Goal: Use online tool/utility: Utilize a website feature to perform a specific function

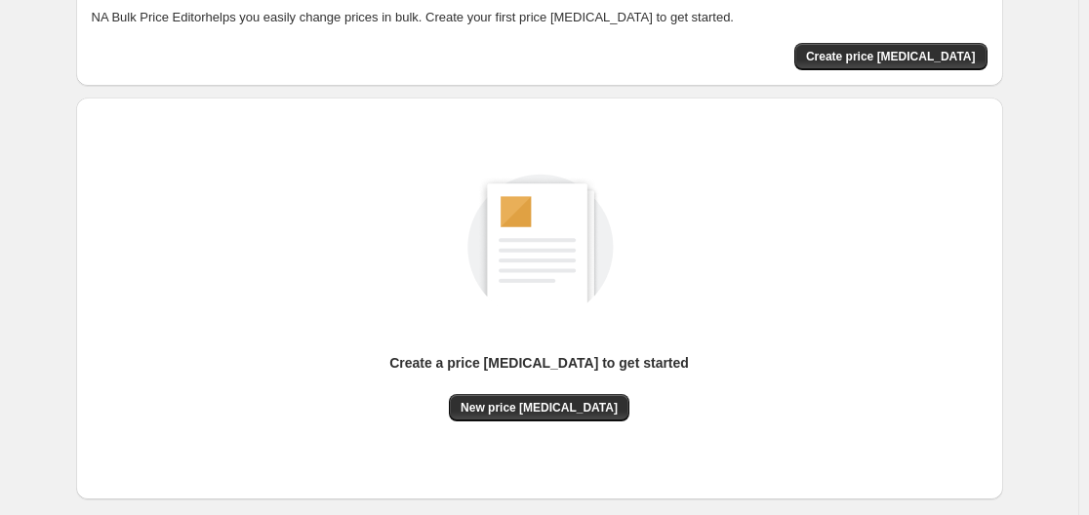
scroll to position [195, 0]
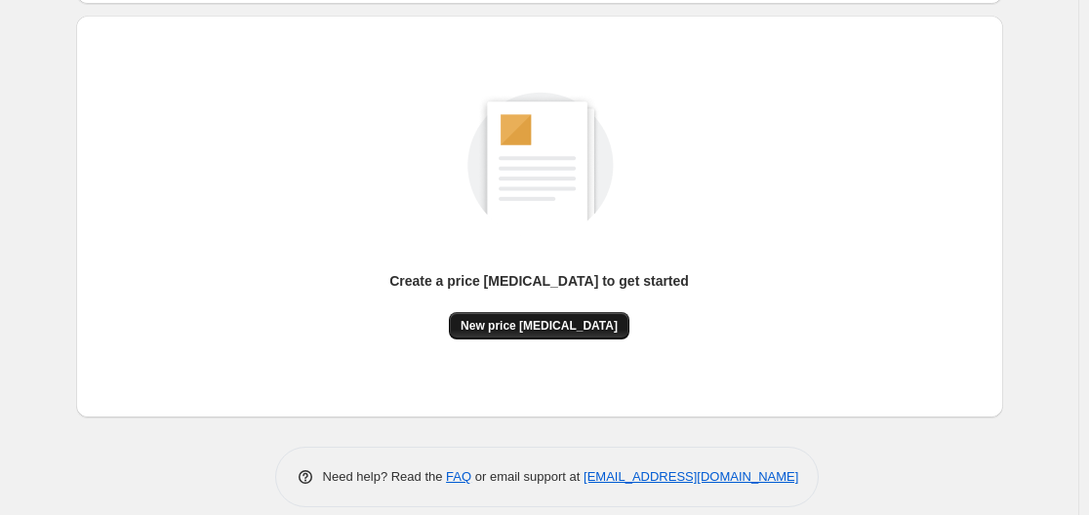
click at [536, 328] on span "New price [MEDICAL_DATA]" at bounding box center [539, 326] width 157 height 16
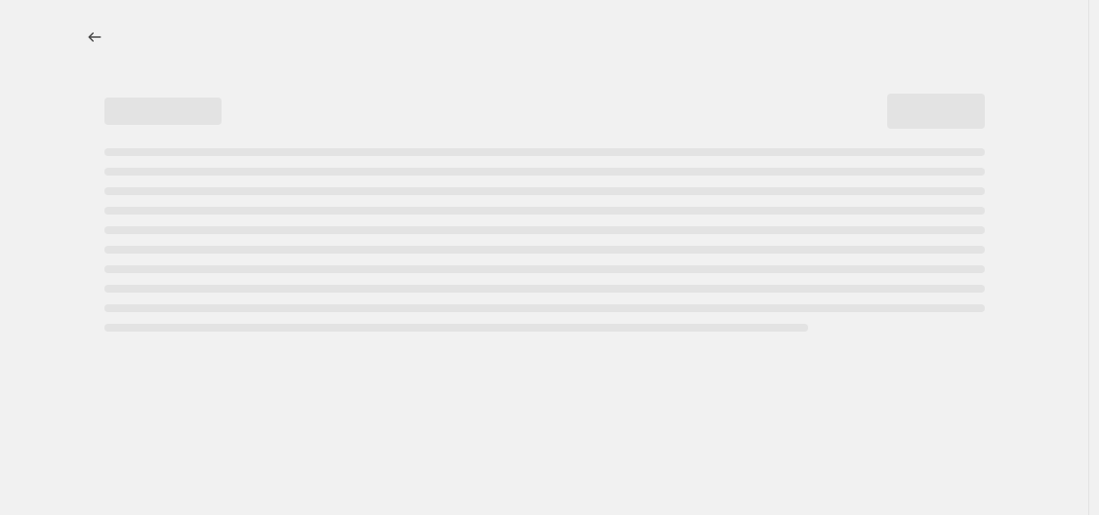
select select "percentage"
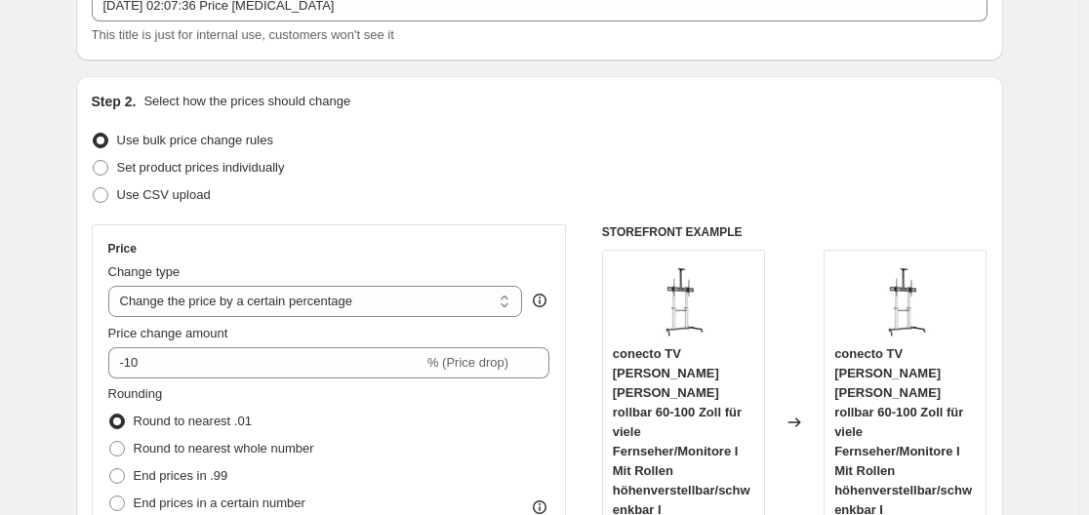
scroll to position [293, 0]
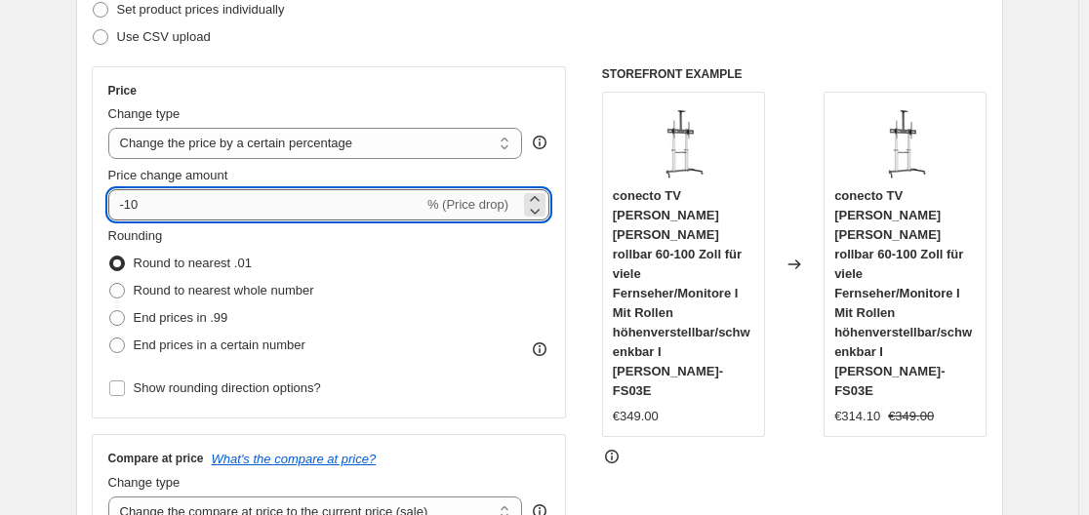
click at [276, 203] on input "-10" at bounding box center [265, 204] width 315 height 31
type input "-1"
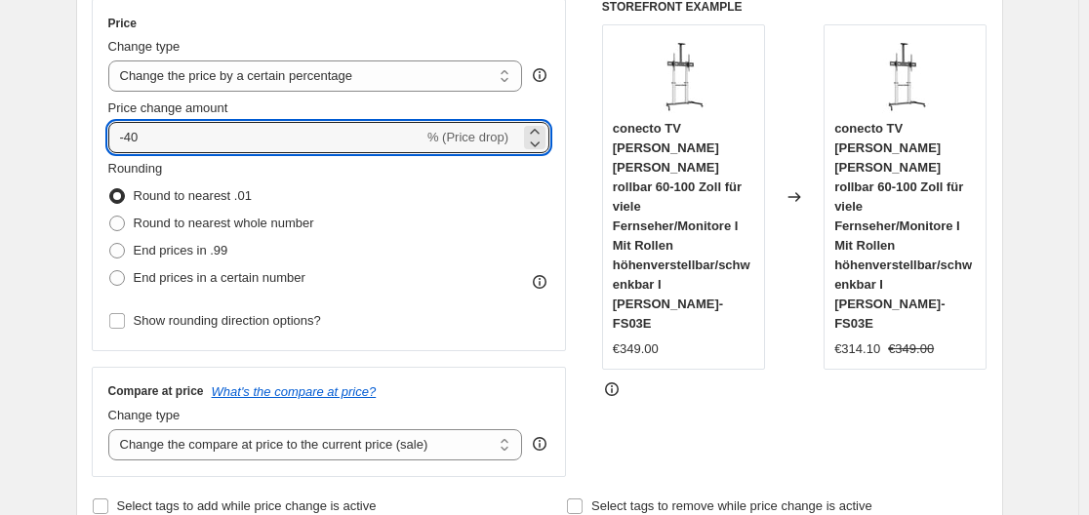
scroll to position [390, 0]
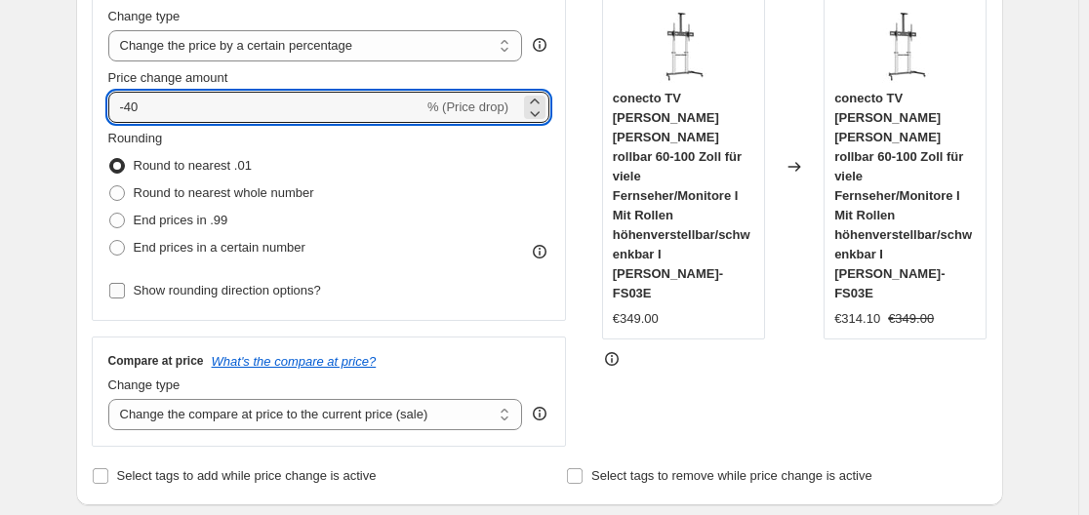
type input "-4"
type input "-35"
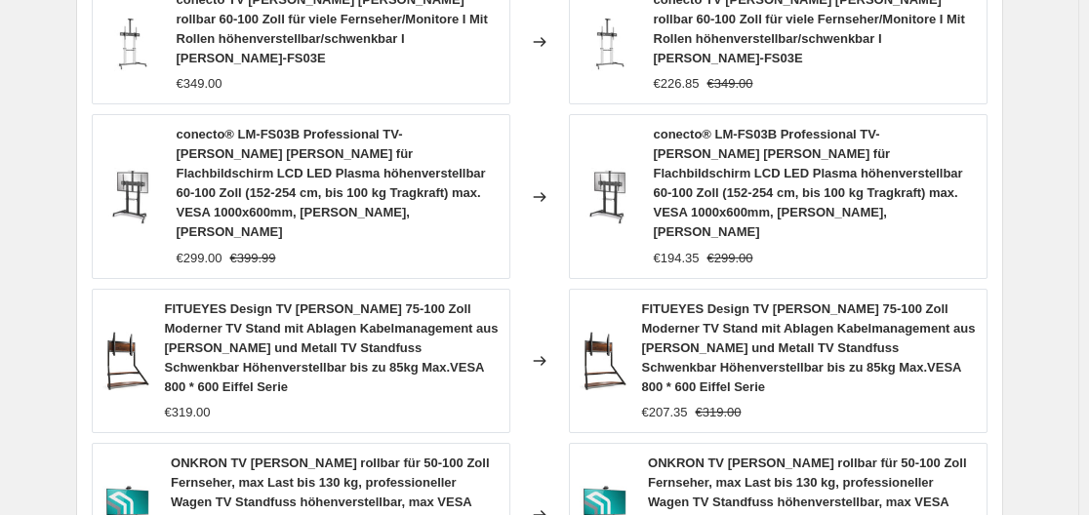
scroll to position [1644, 0]
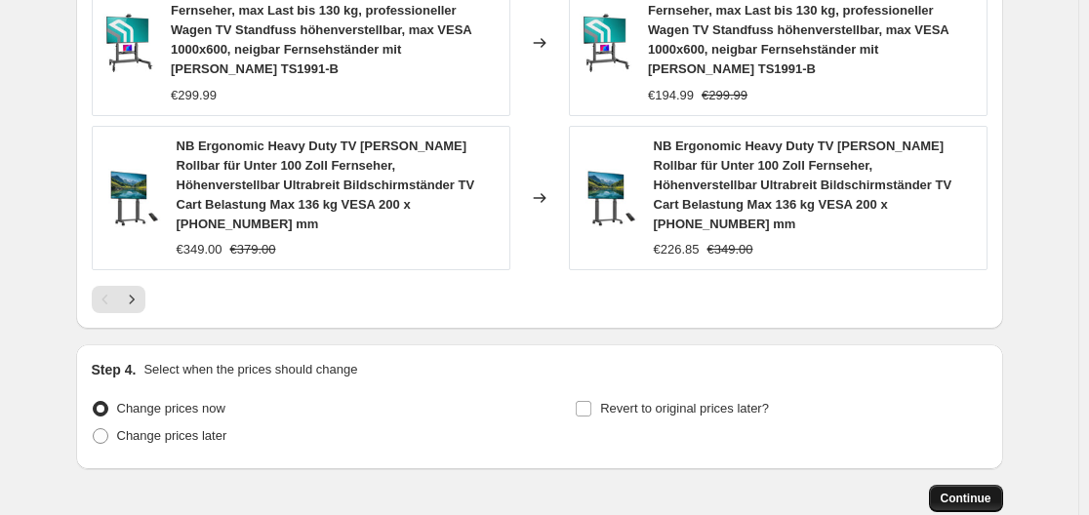
click at [956, 491] on span "Continue" at bounding box center [966, 499] width 51 height 16
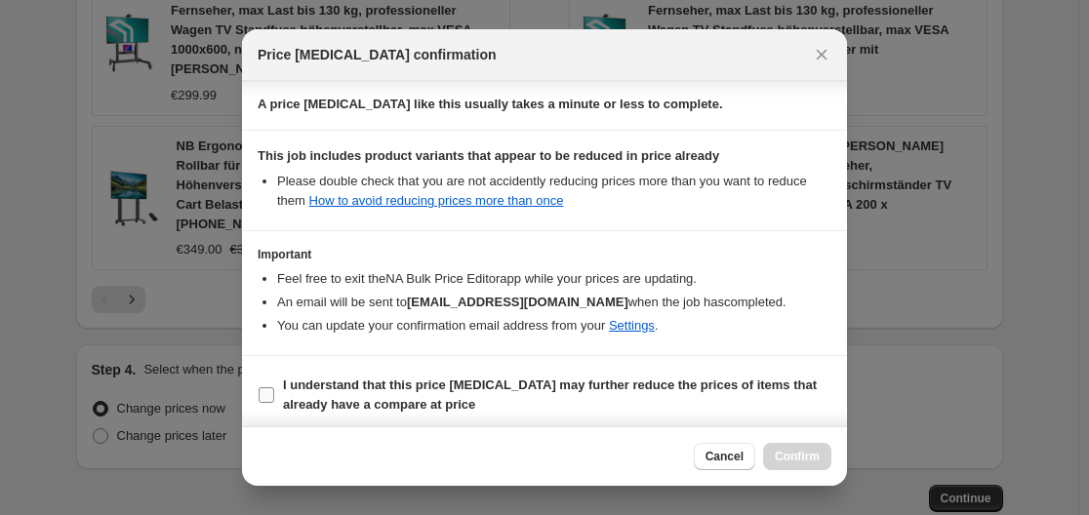
scroll to position [306, 0]
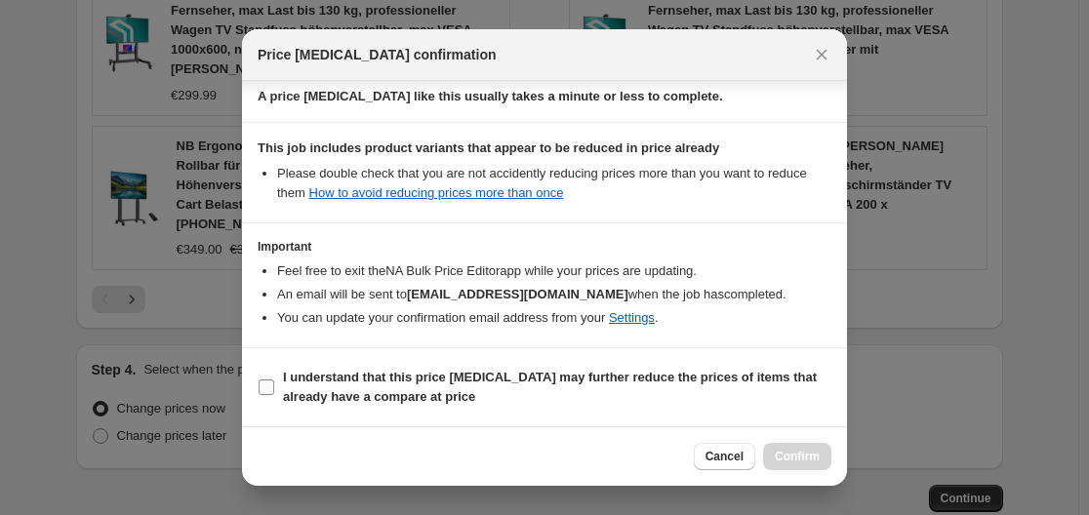
click at [267, 381] on input "I understand that this price change job may further reduce the prices of items …" at bounding box center [267, 388] width 16 height 16
checkbox input "true"
click at [818, 449] on button "Confirm" at bounding box center [797, 456] width 68 height 27
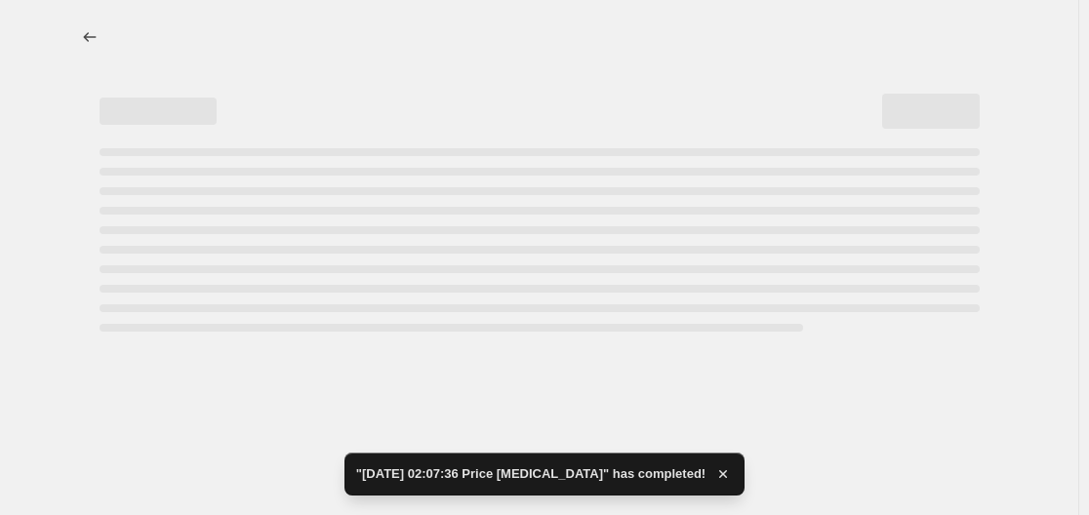
select select "percentage"
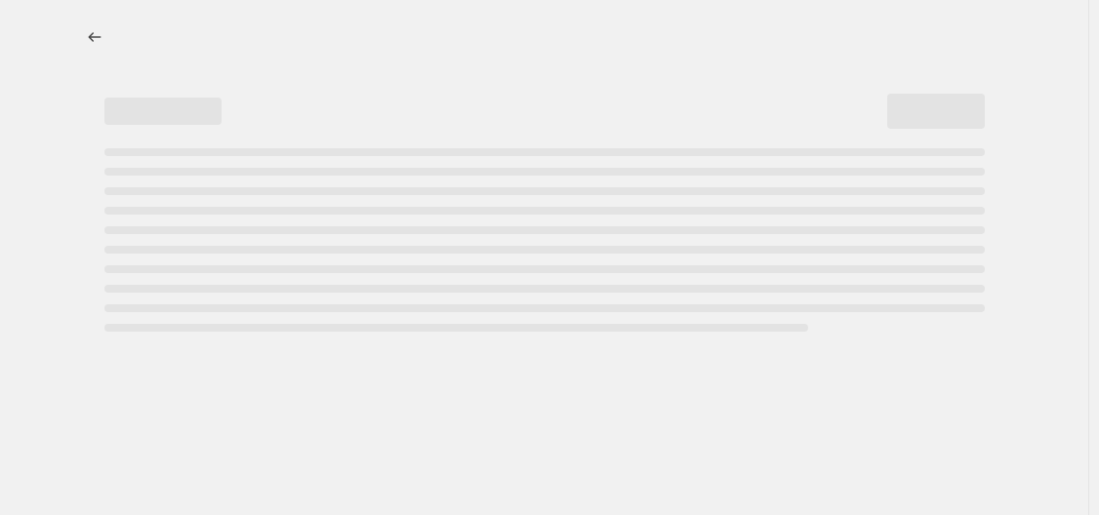
select select "percentage"
